Goal: Book appointment/travel/reservation

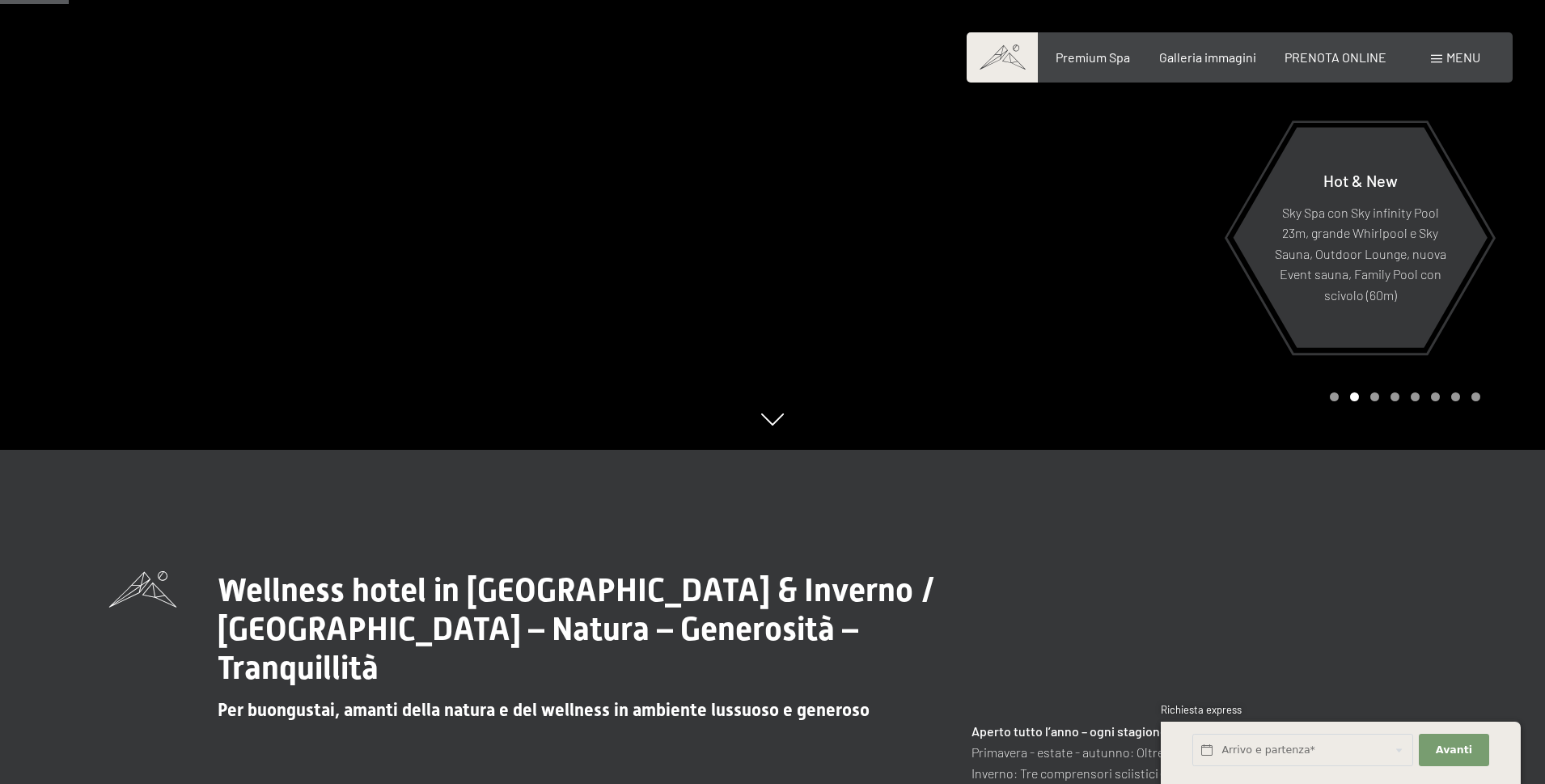
scroll to position [243, 0]
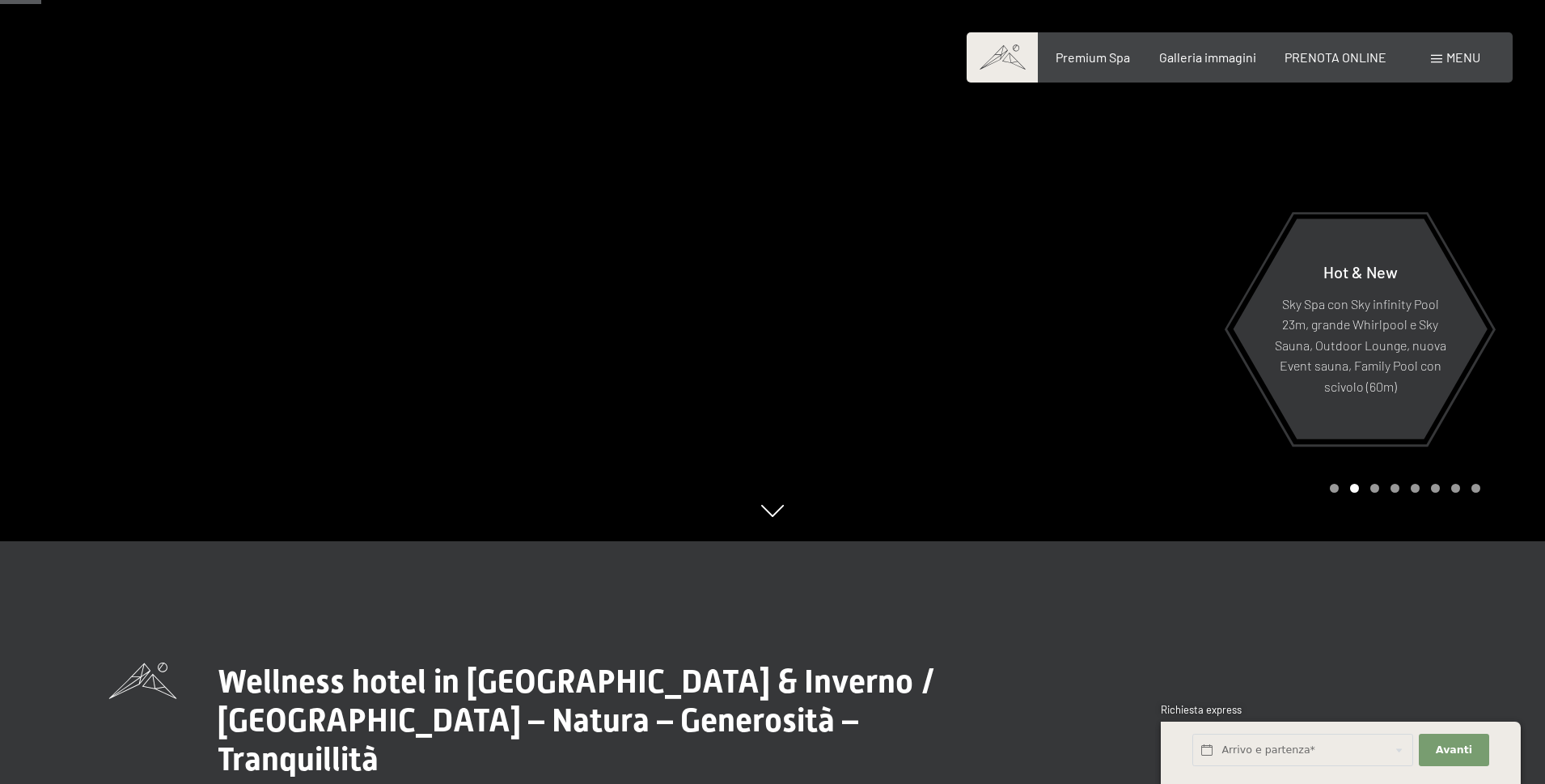
click at [1521, 279] on div at bounding box center [1158, 149] width 772 height 784
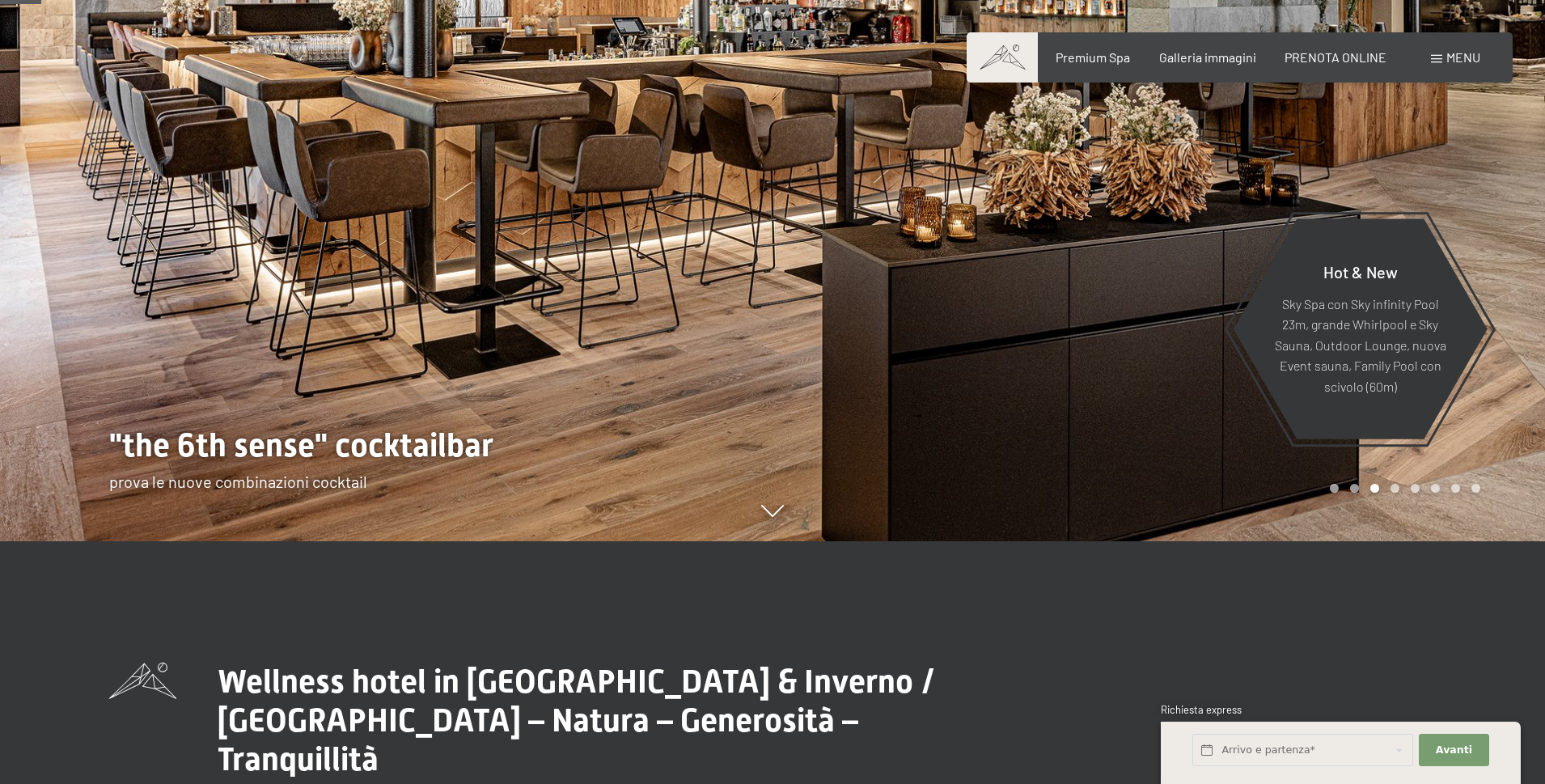
click at [1521, 279] on div at bounding box center [1158, 149] width 772 height 784
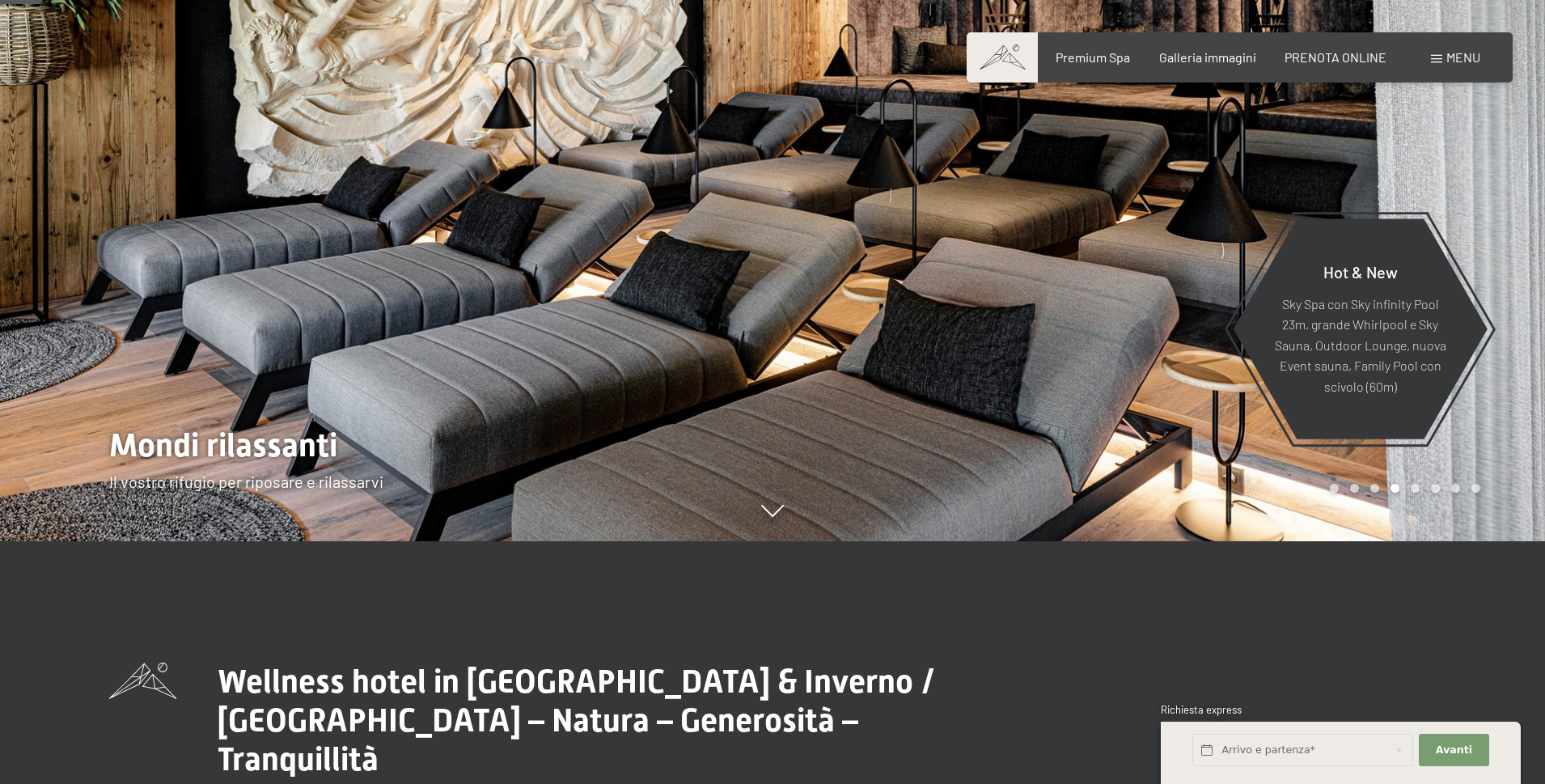
click at [1521, 279] on div at bounding box center [1158, 149] width 772 height 784
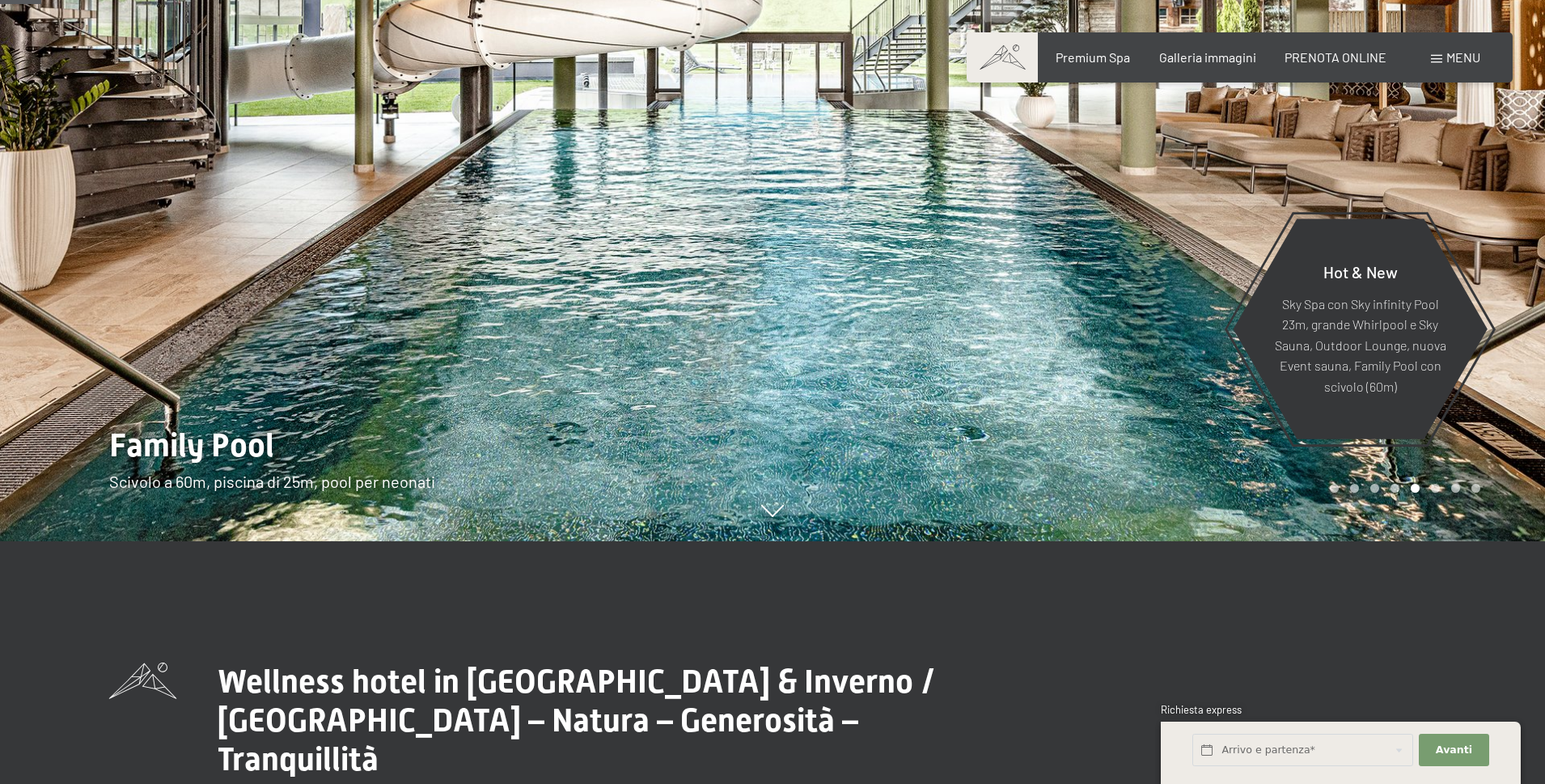
click at [1521, 279] on div at bounding box center [1158, 149] width 772 height 784
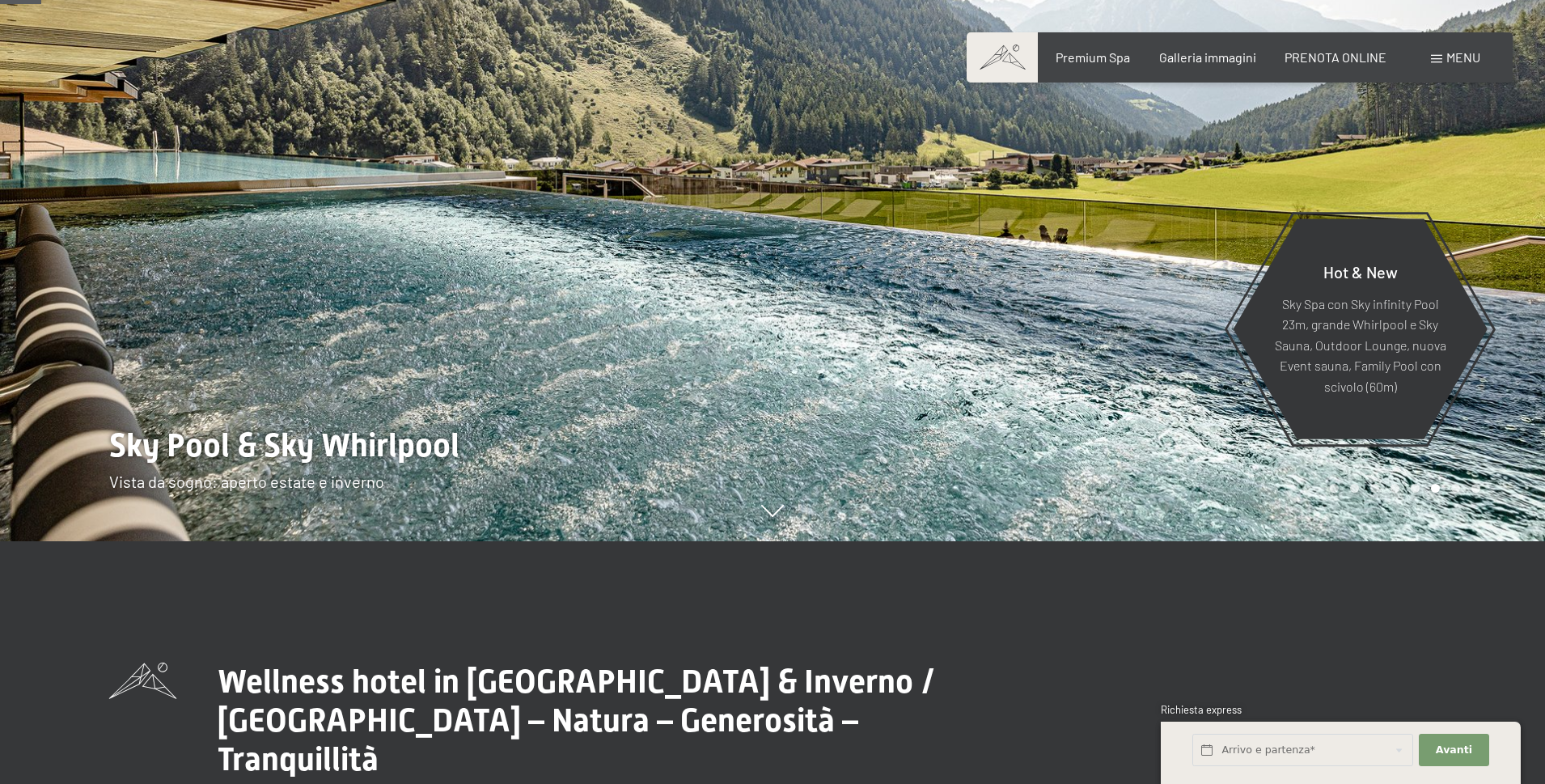
click at [1521, 279] on div at bounding box center [1158, 149] width 772 height 784
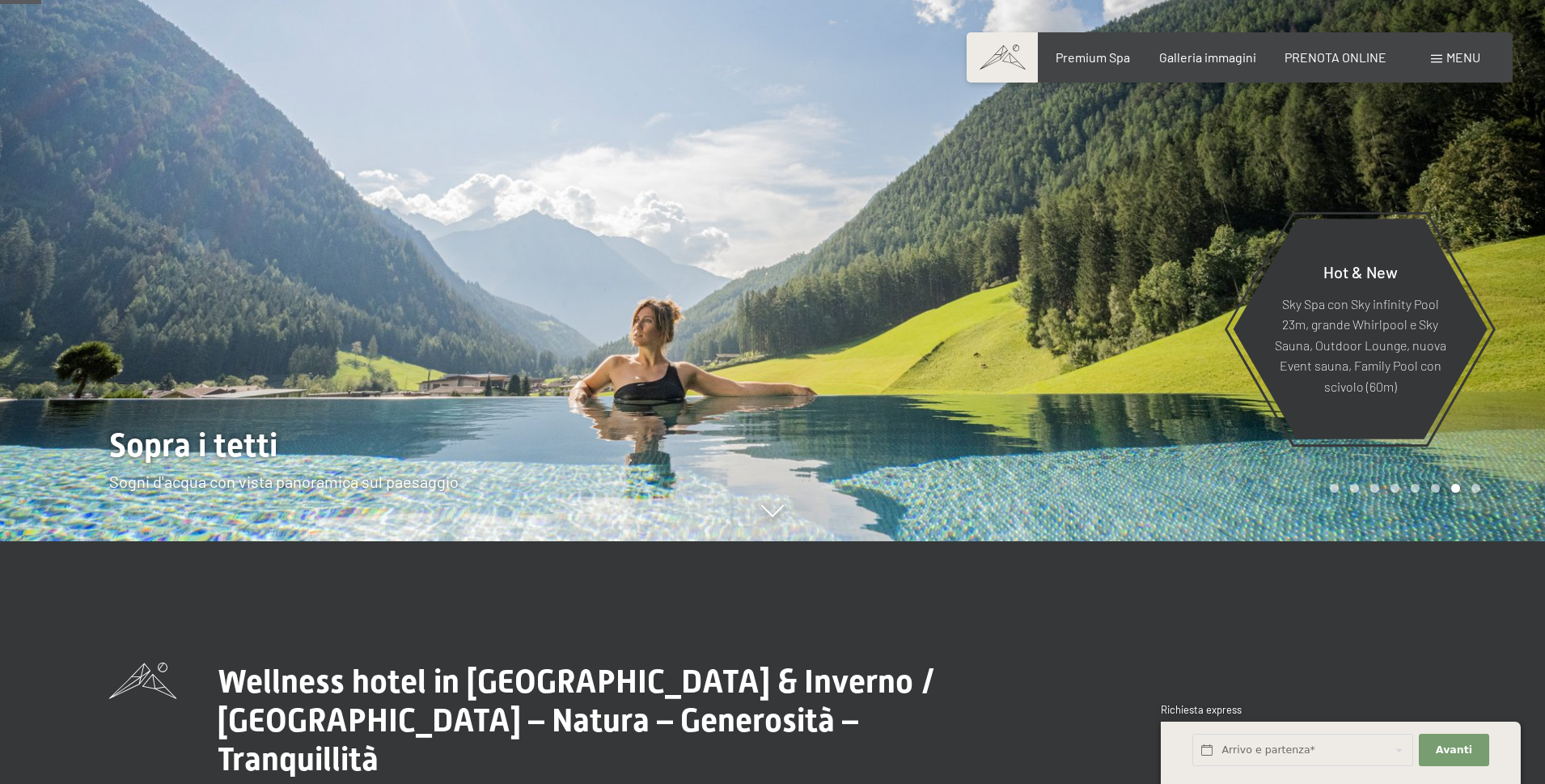
click at [1521, 279] on div at bounding box center [1158, 149] width 772 height 784
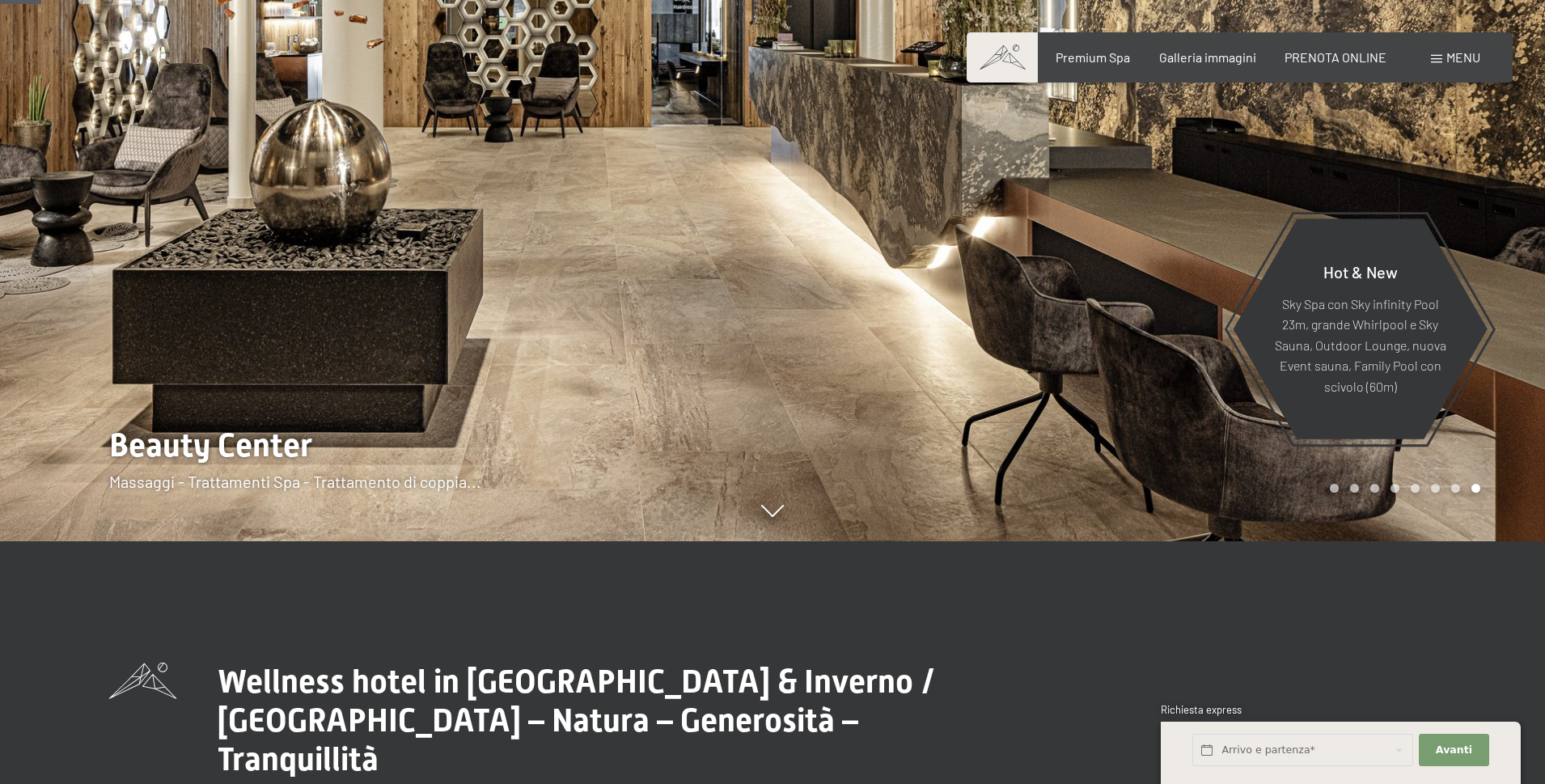
click at [1521, 279] on div at bounding box center [1158, 149] width 772 height 784
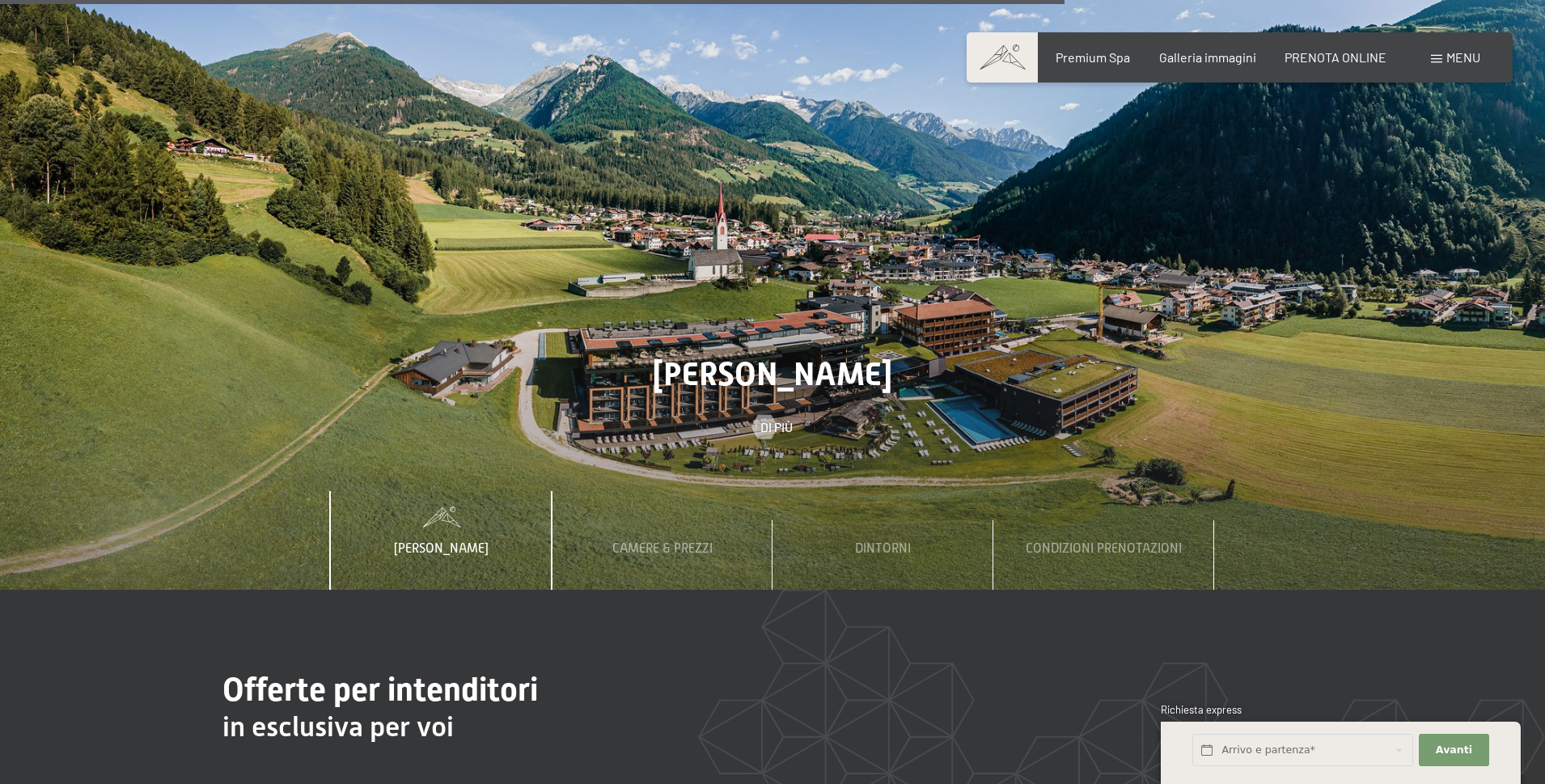
scroll to position [5741, 0]
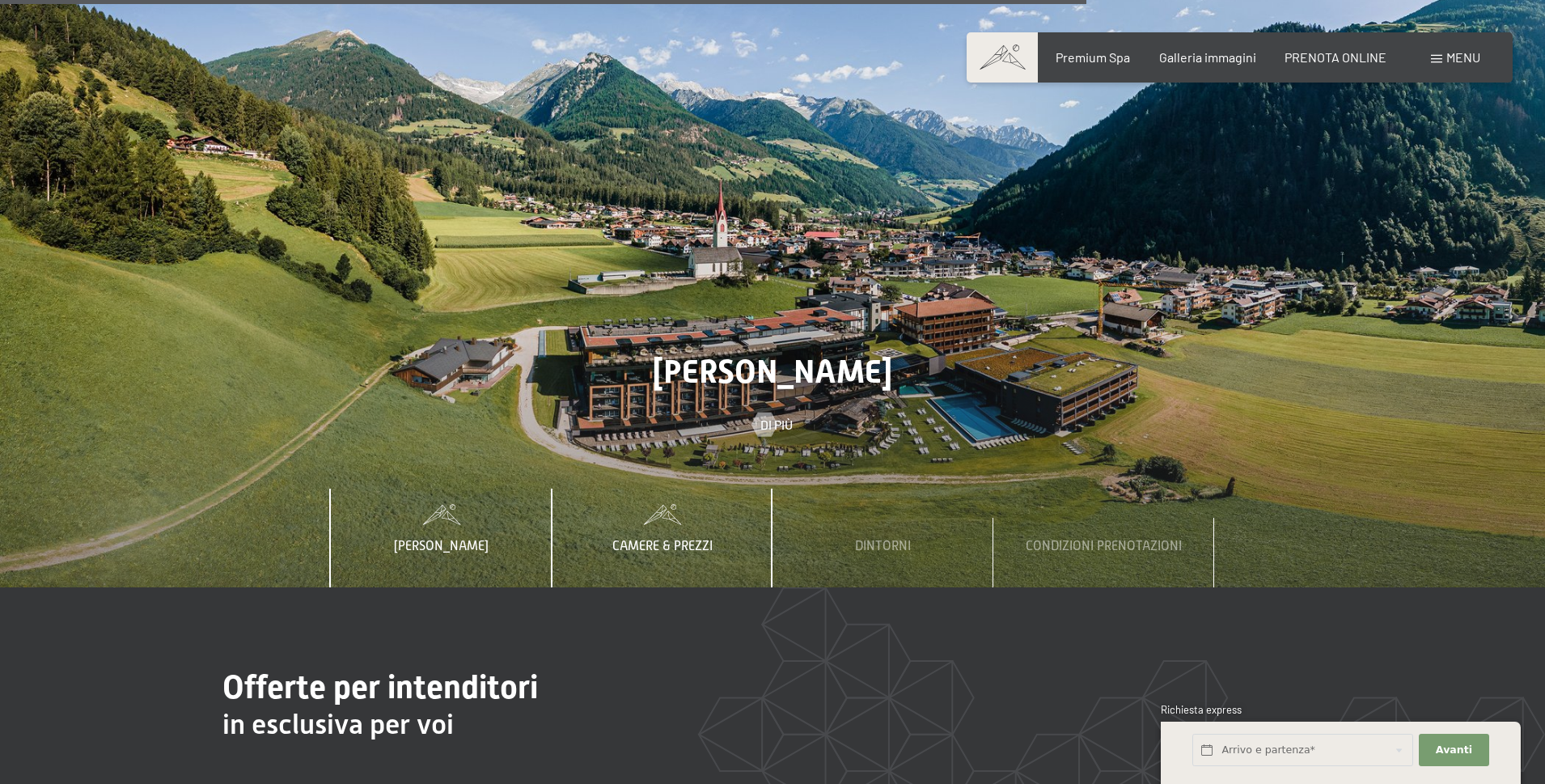
click at [672, 538] on span "Camere & Prezzi" at bounding box center [662, 545] width 101 height 15
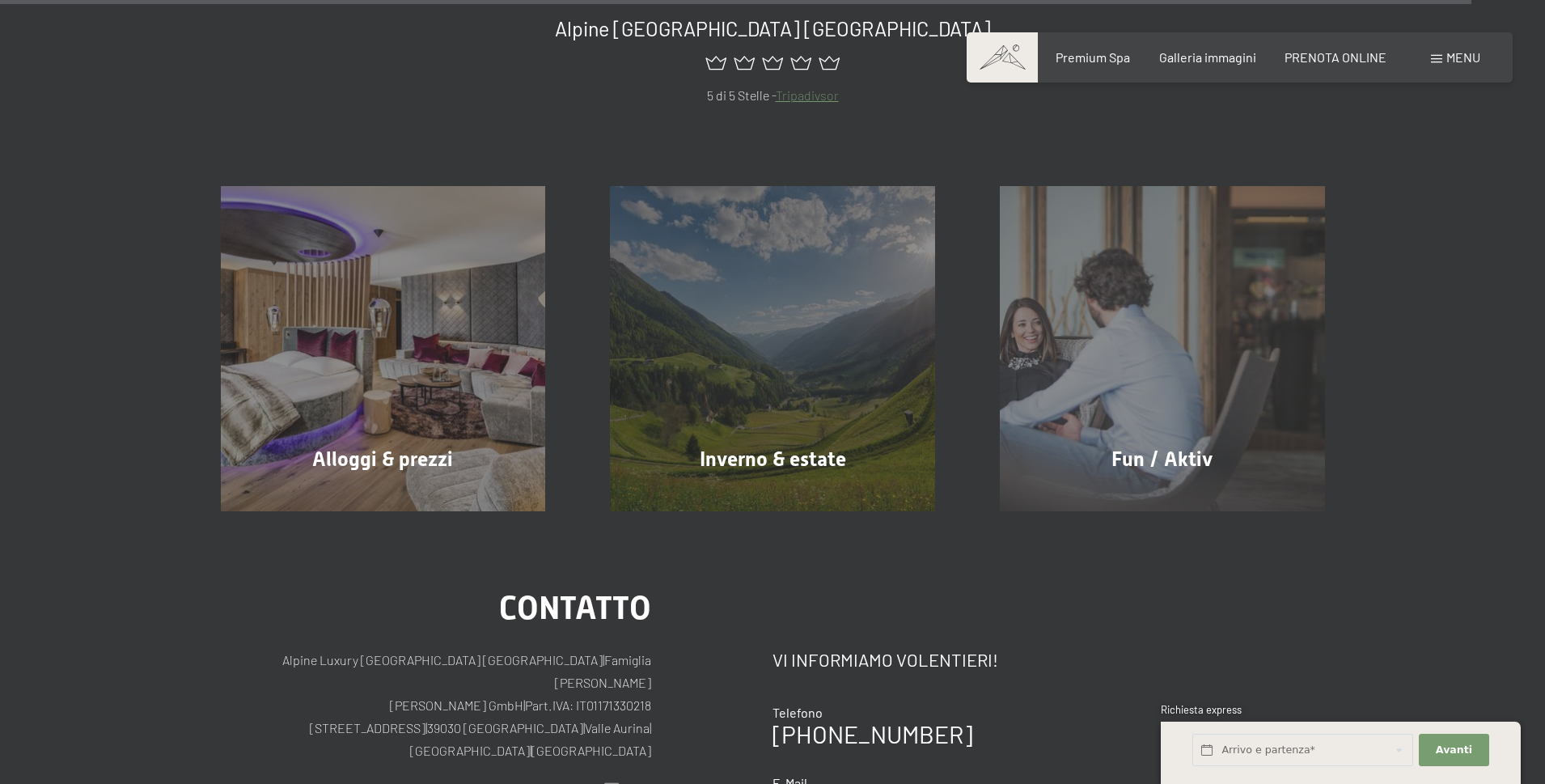
scroll to position [7844, 0]
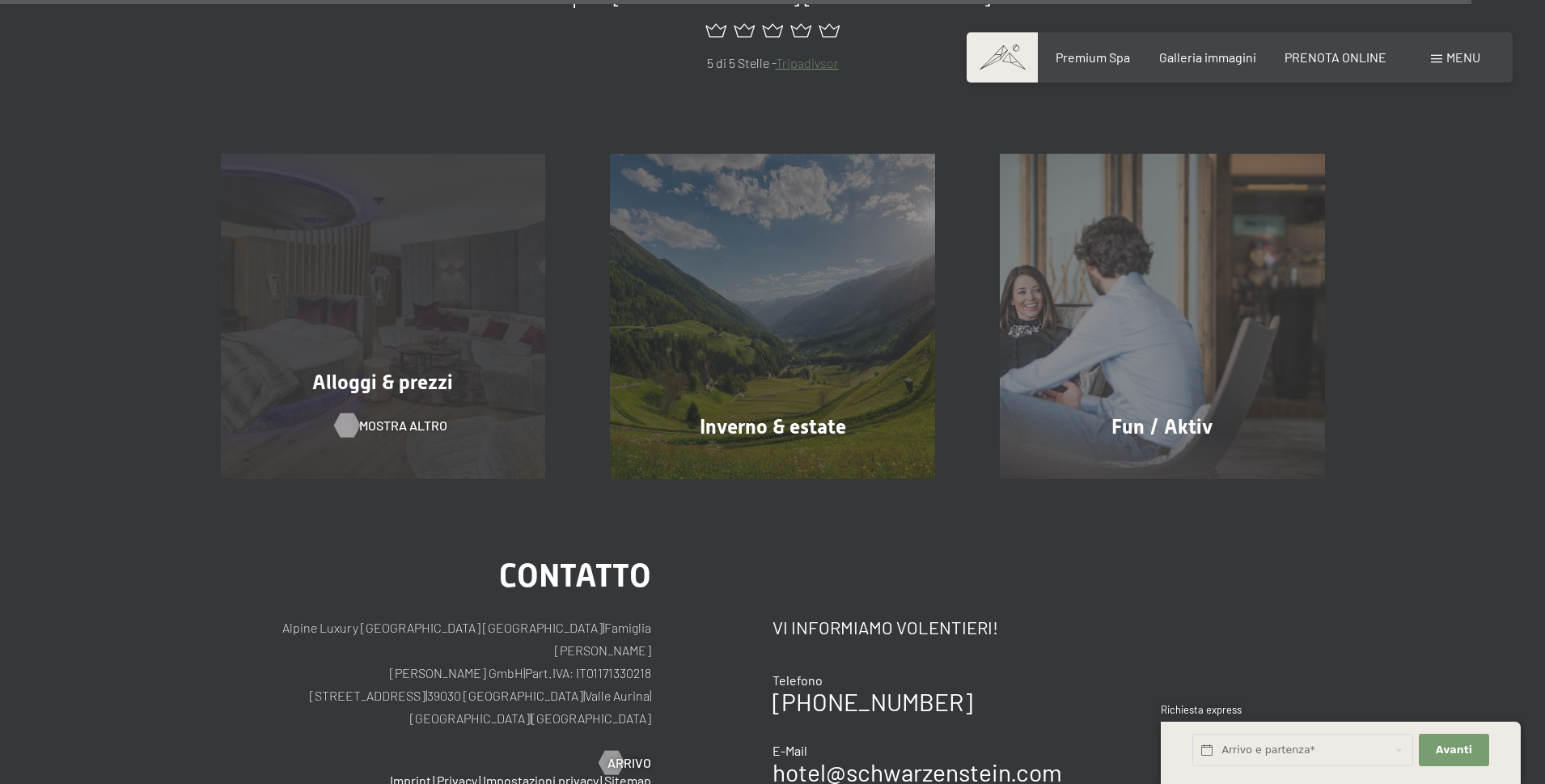
click at [377, 417] on span "mostra altro" at bounding box center [402, 425] width 88 height 17
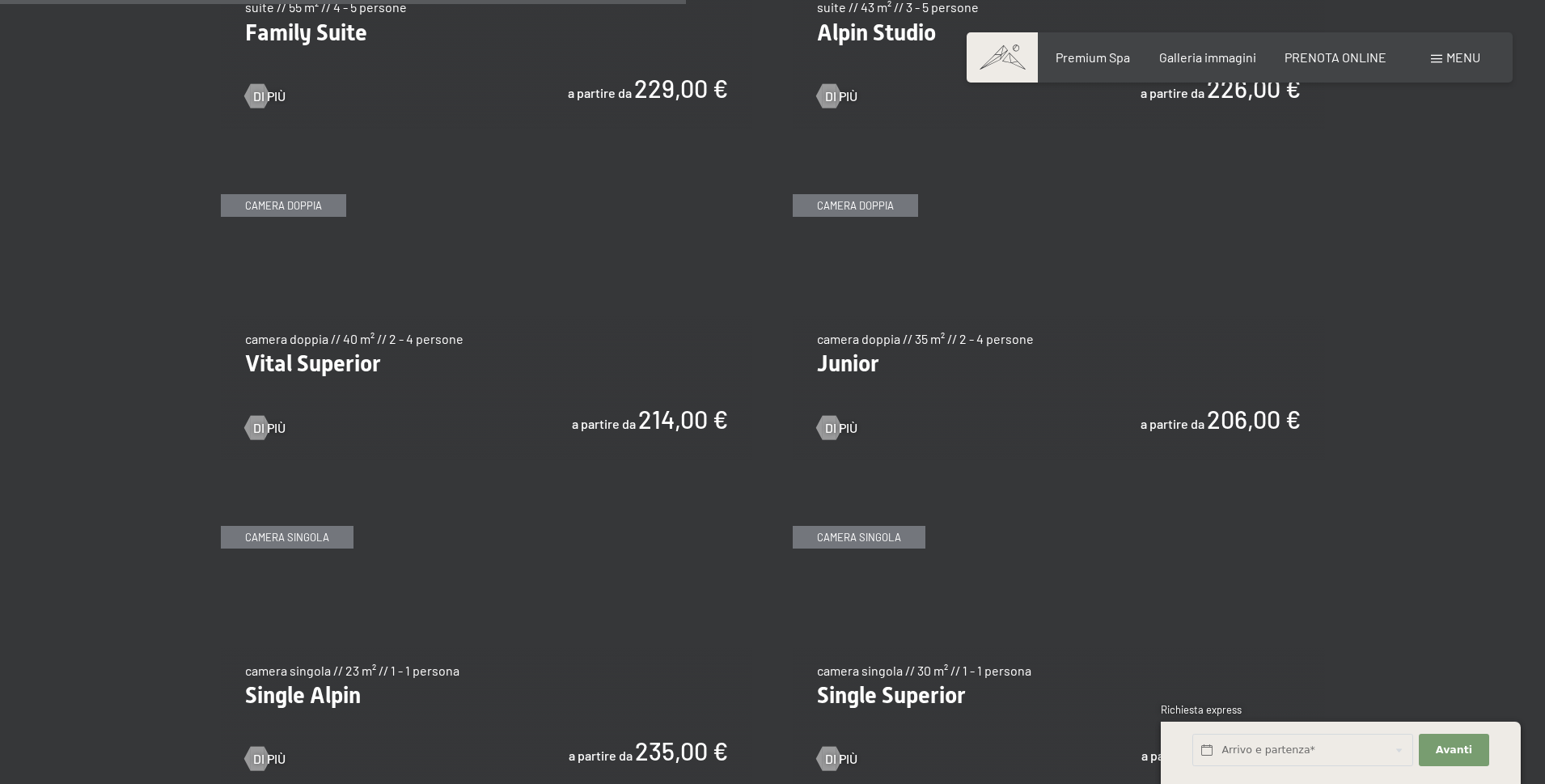
scroll to position [2021, 0]
